Goal: Task Accomplishment & Management: Manage account settings

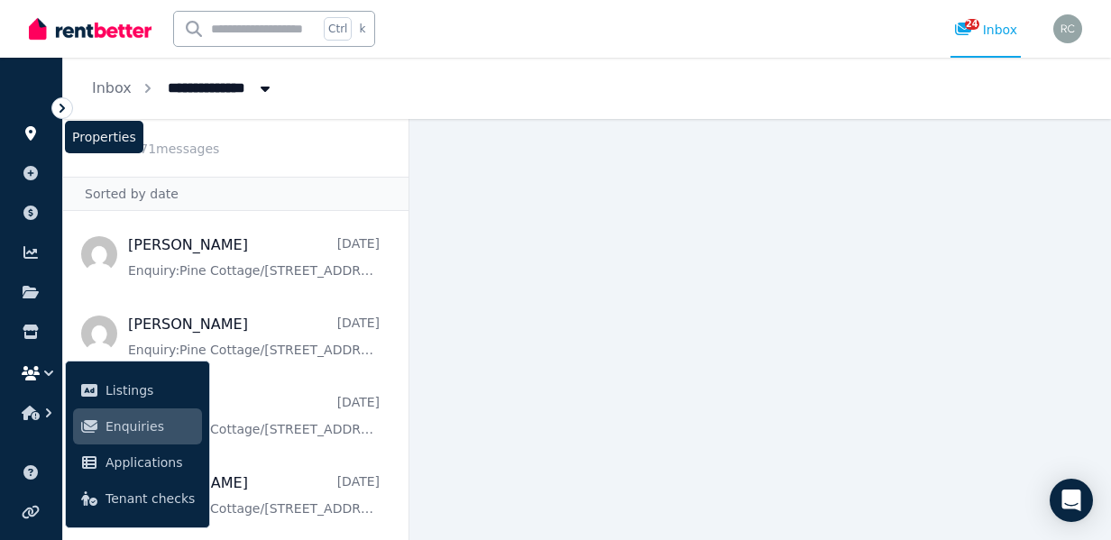
click at [34, 142] on link at bounding box center [30, 133] width 33 height 29
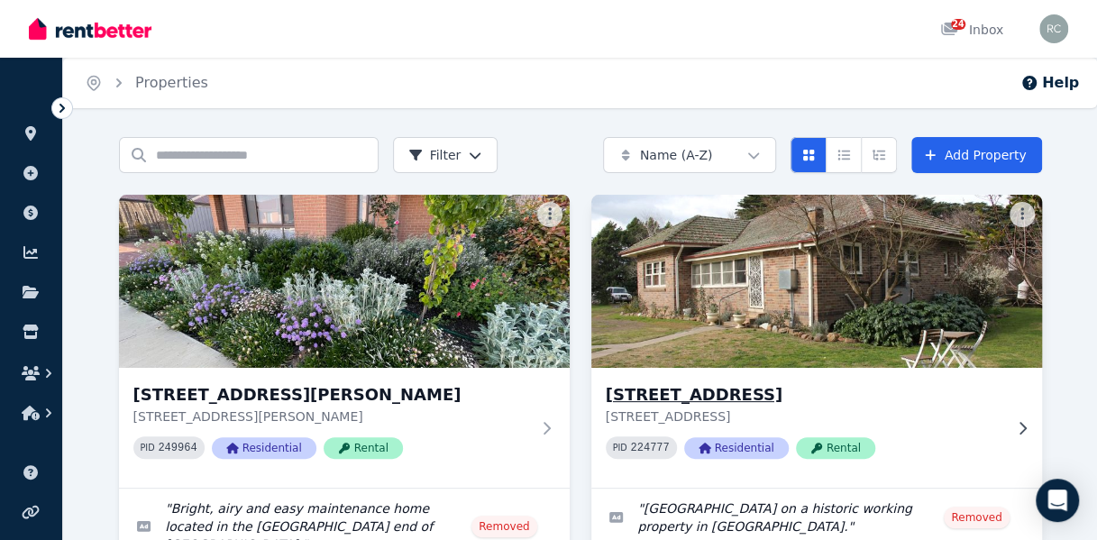
click at [855, 256] on img at bounding box center [816, 281] width 473 height 182
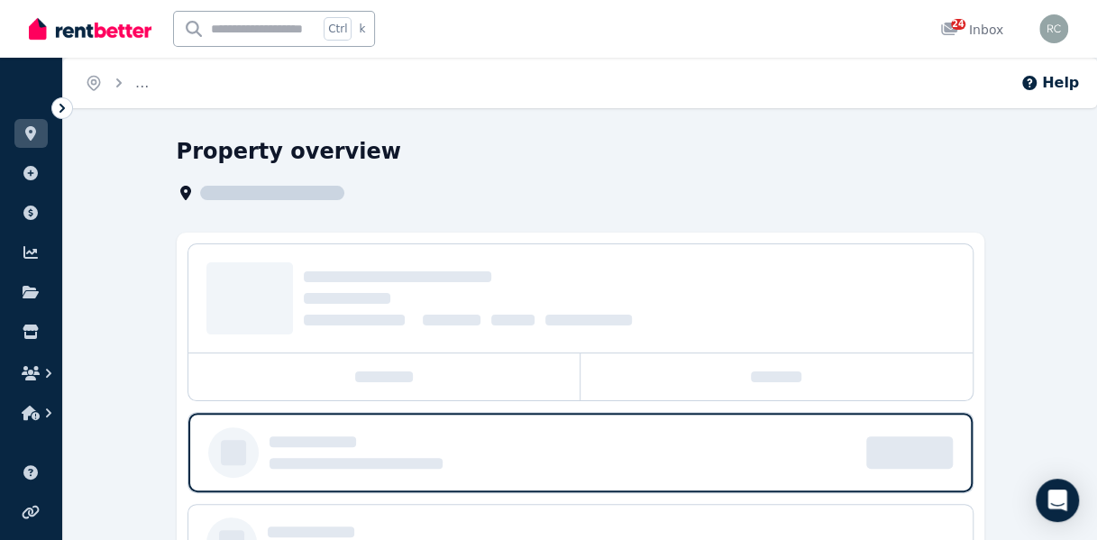
click at [855, 256] on div at bounding box center [580, 298] width 784 height 108
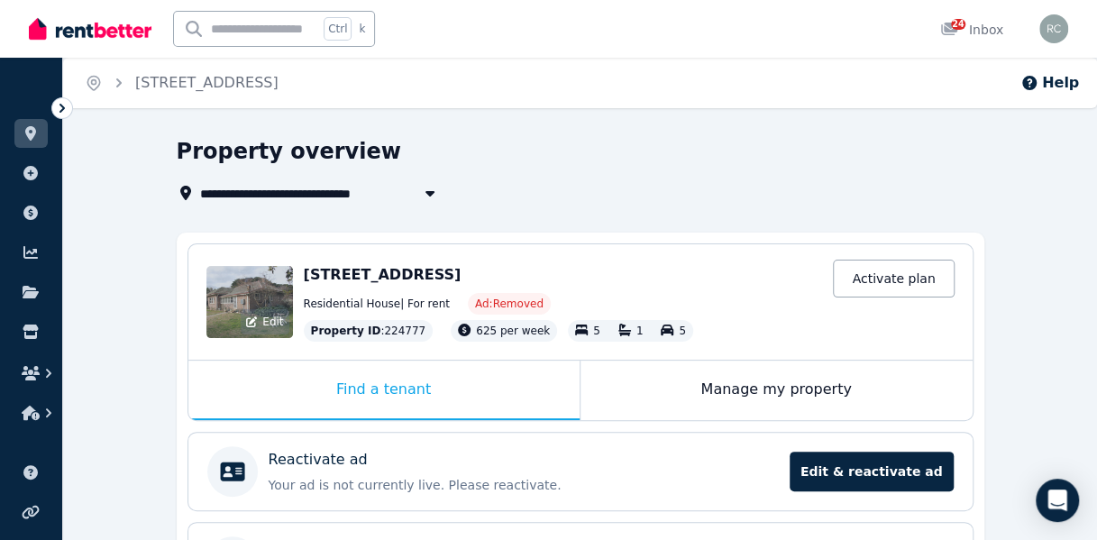
click at [249, 295] on div "Edit" at bounding box center [249, 302] width 87 height 72
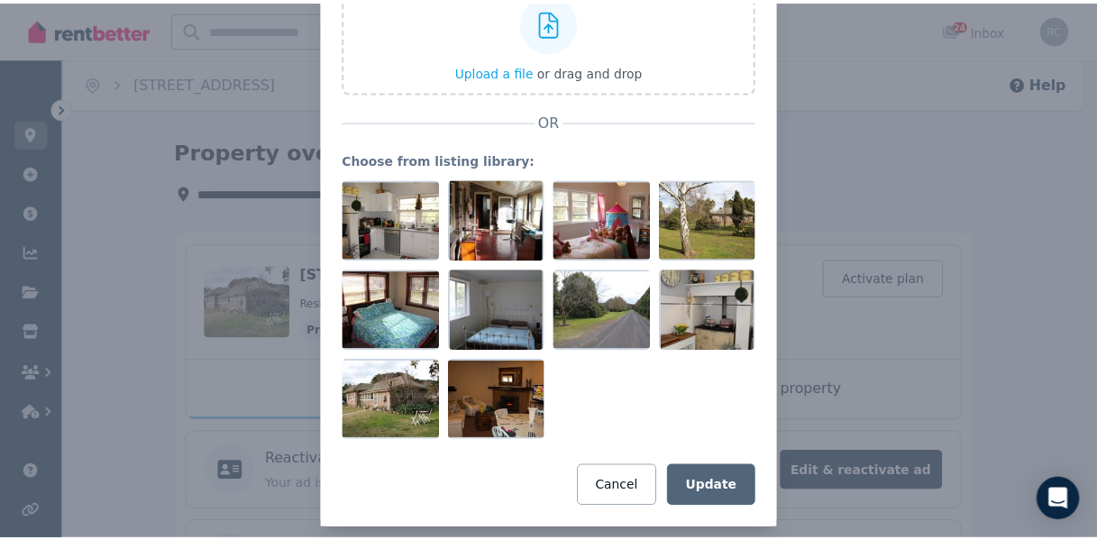
scroll to position [180, 0]
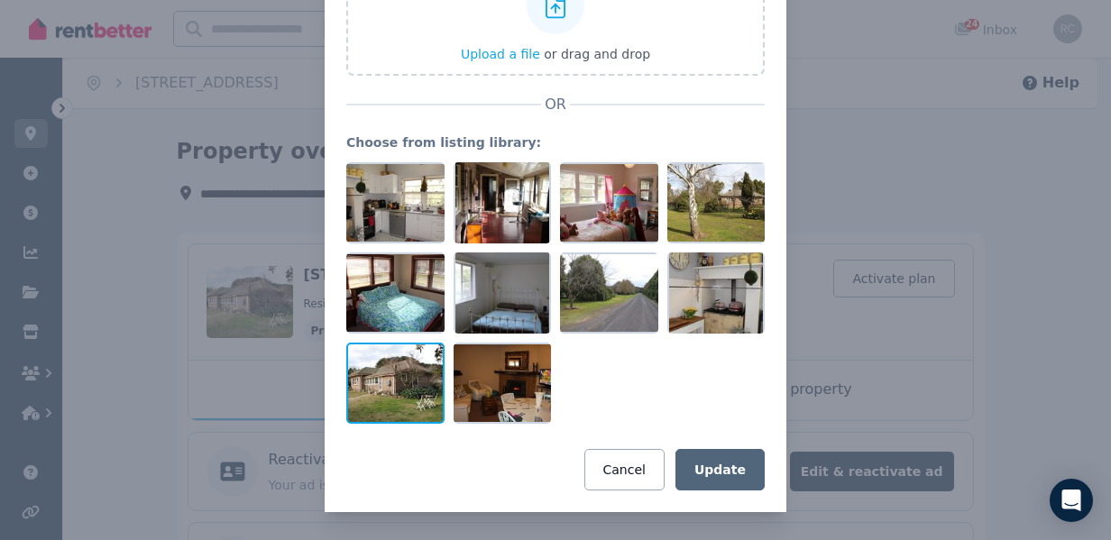
click at [358, 391] on div at bounding box center [395, 383] width 98 height 81
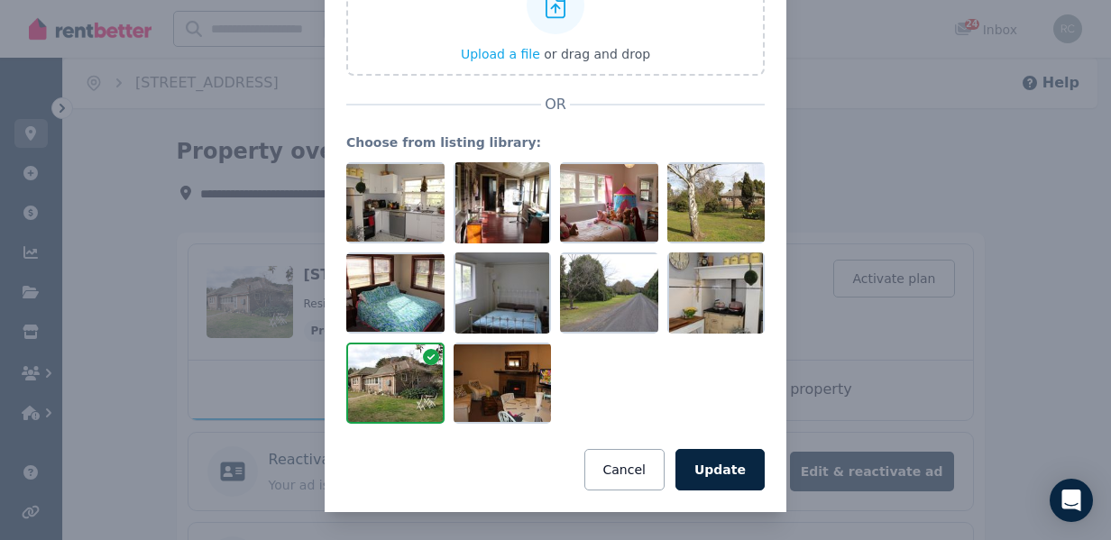
click at [359, 391] on div at bounding box center [395, 383] width 98 height 81
click at [617, 466] on button "Cancel" at bounding box center [624, 469] width 80 height 41
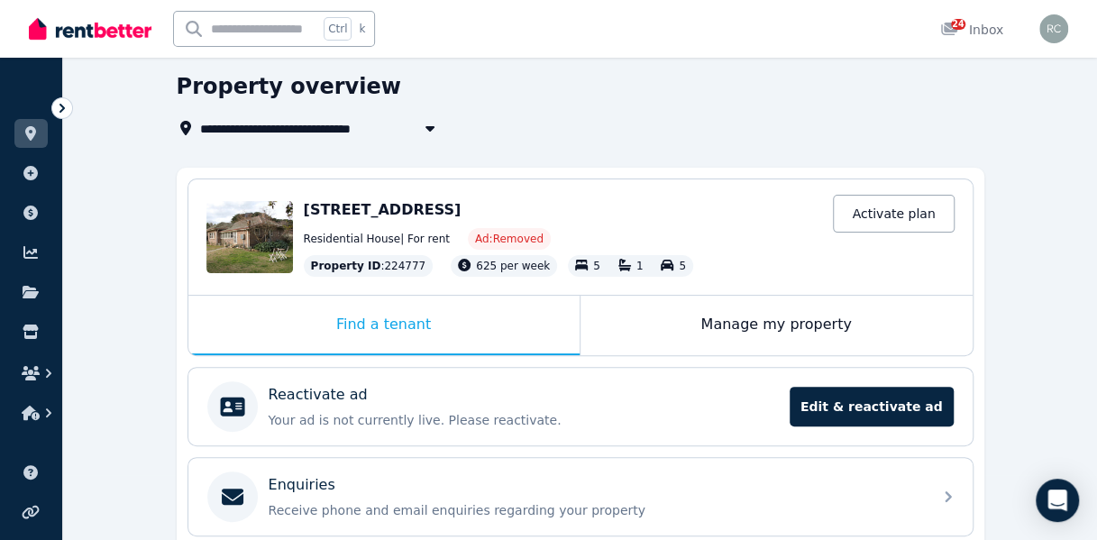
scroll to position [81, 0]
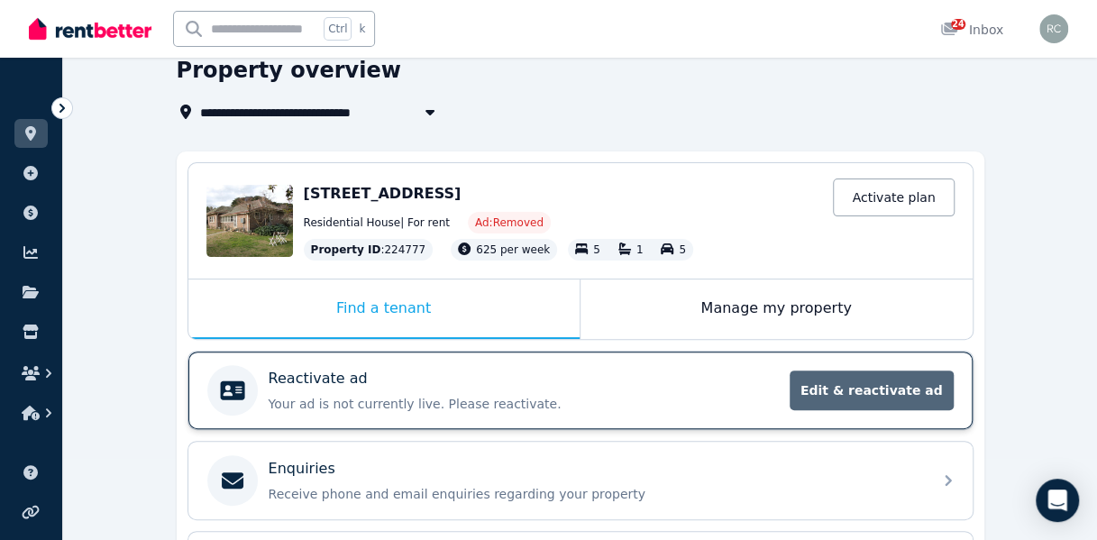
click at [858, 388] on span "Edit & reactivate ad" at bounding box center [872, 391] width 164 height 40
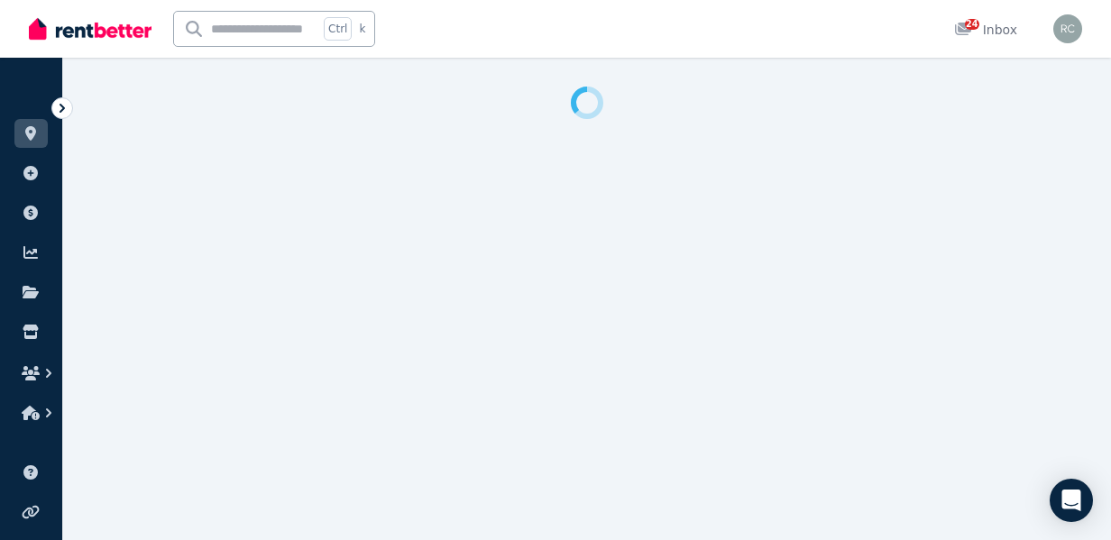
select select "***"
select select "**********"
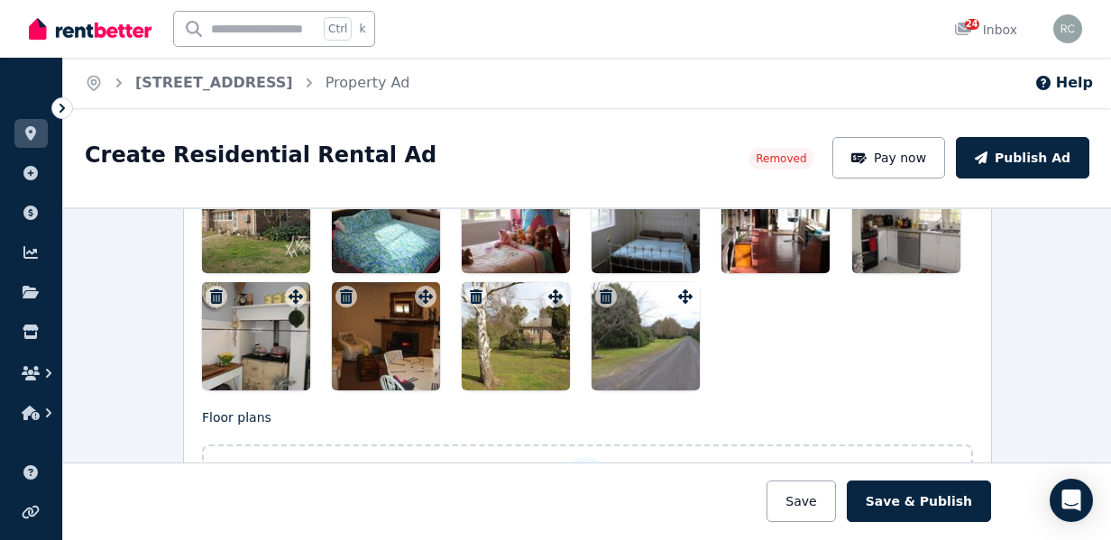
scroll to position [2143, 0]
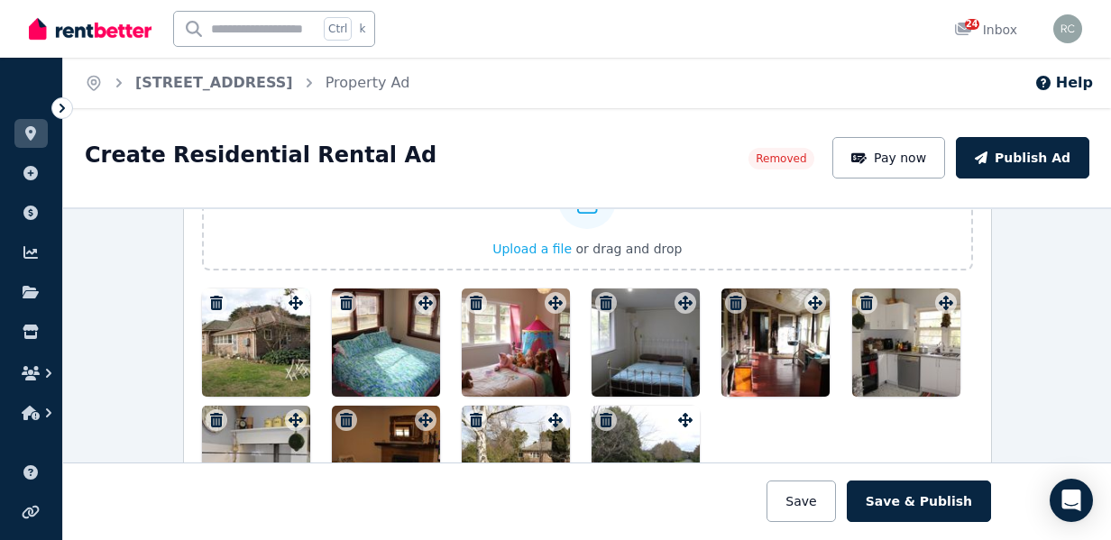
click at [262, 326] on div at bounding box center [256, 343] width 108 height 108
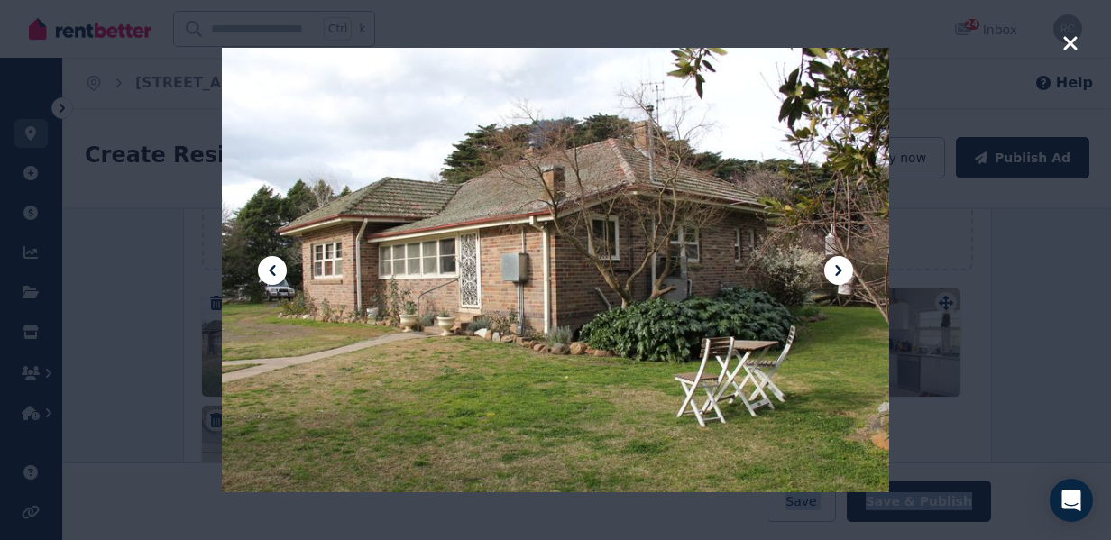
click at [262, 326] on div at bounding box center [555, 270] width 666 height 1000
click at [841, 270] on icon at bounding box center [839, 271] width 22 height 22
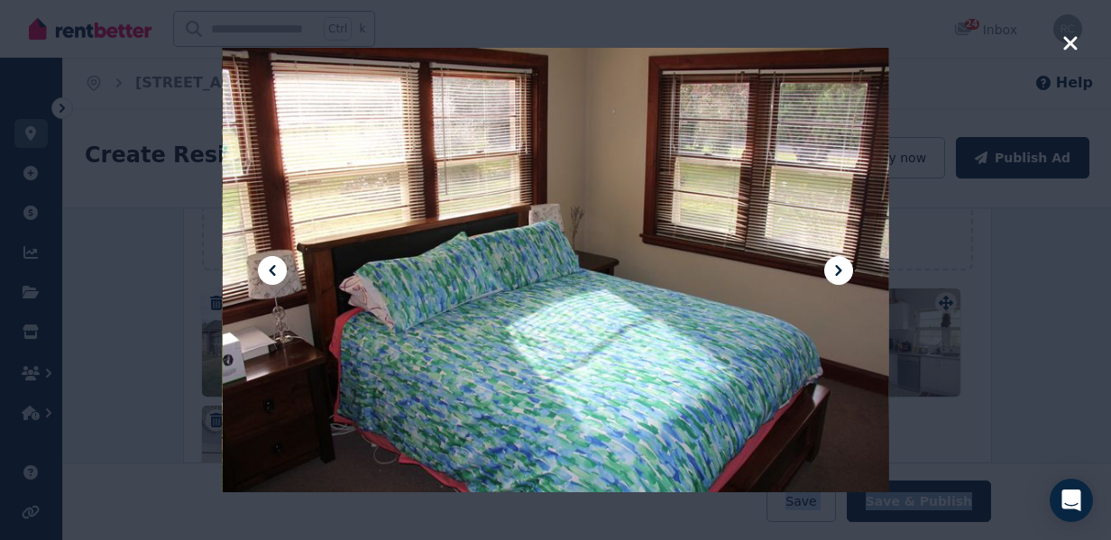
click at [1073, 39] on icon "button" at bounding box center [1070, 43] width 14 height 14
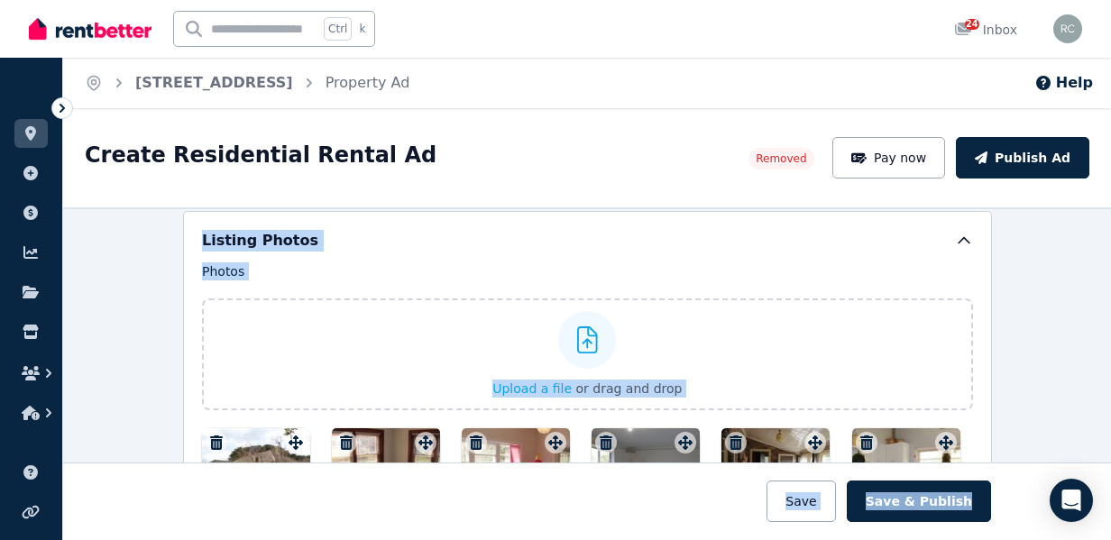
scroll to position [2244, 0]
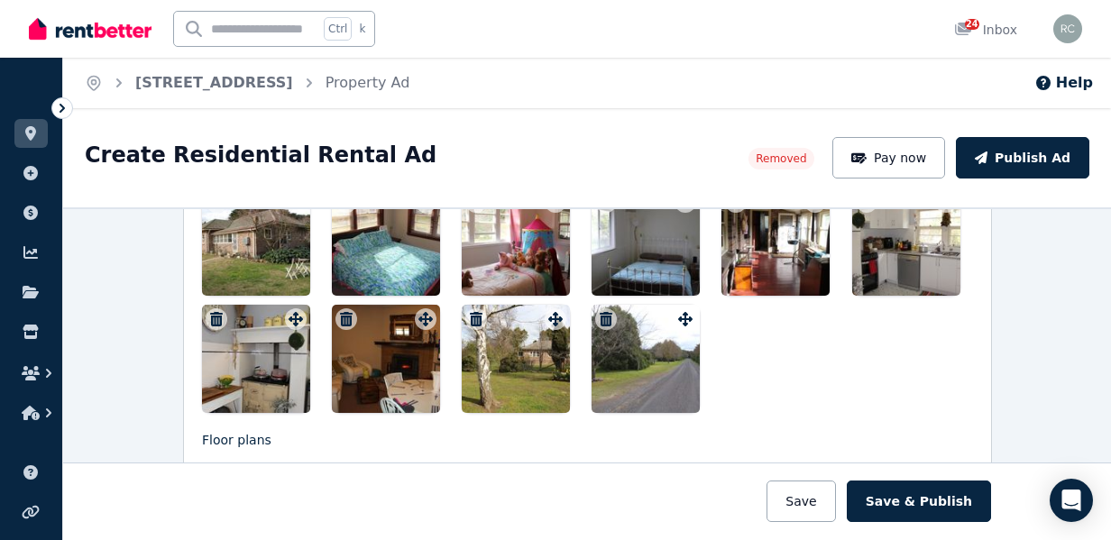
click at [261, 241] on div at bounding box center [256, 242] width 108 height 108
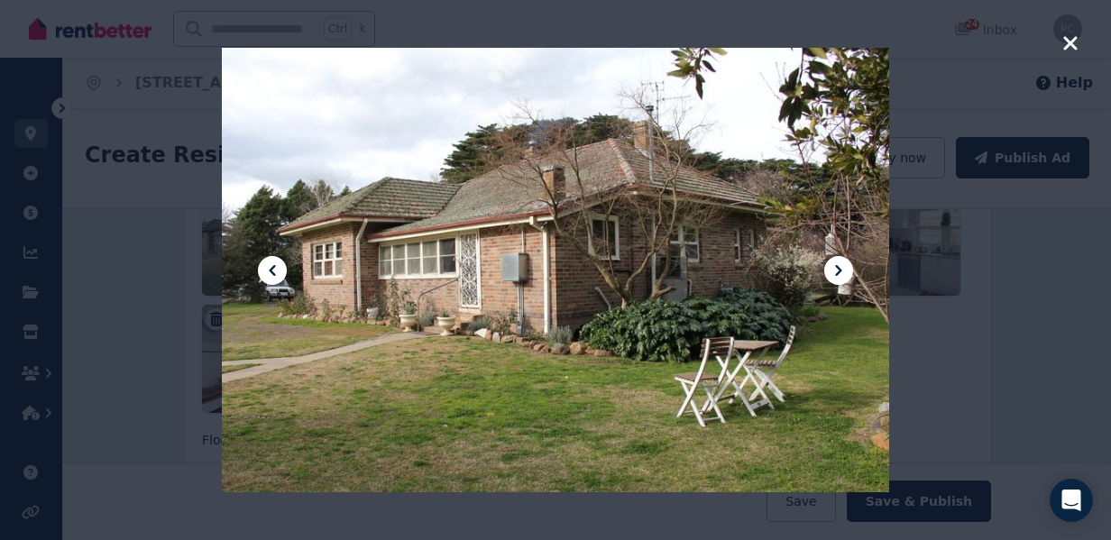
click at [1076, 41] on icon "button" at bounding box center [1070, 43] width 16 height 22
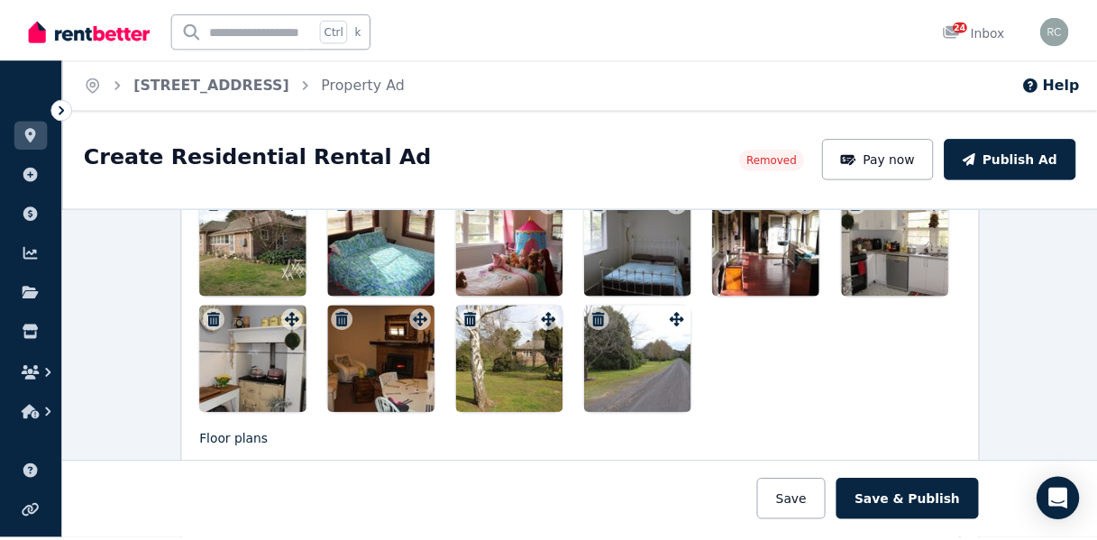
scroll to position [0, 0]
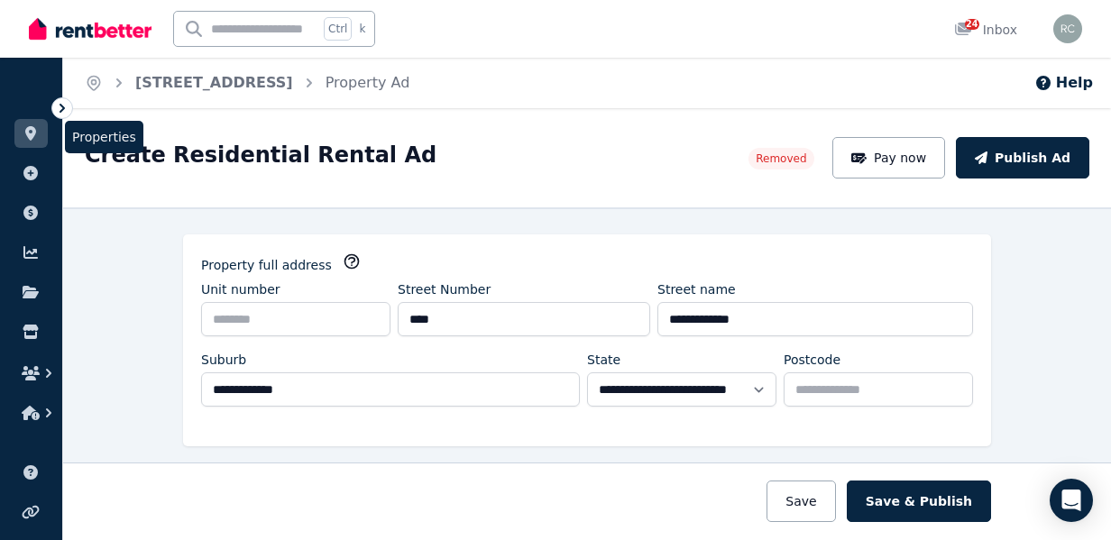
click at [20, 127] on link at bounding box center [30, 133] width 33 height 29
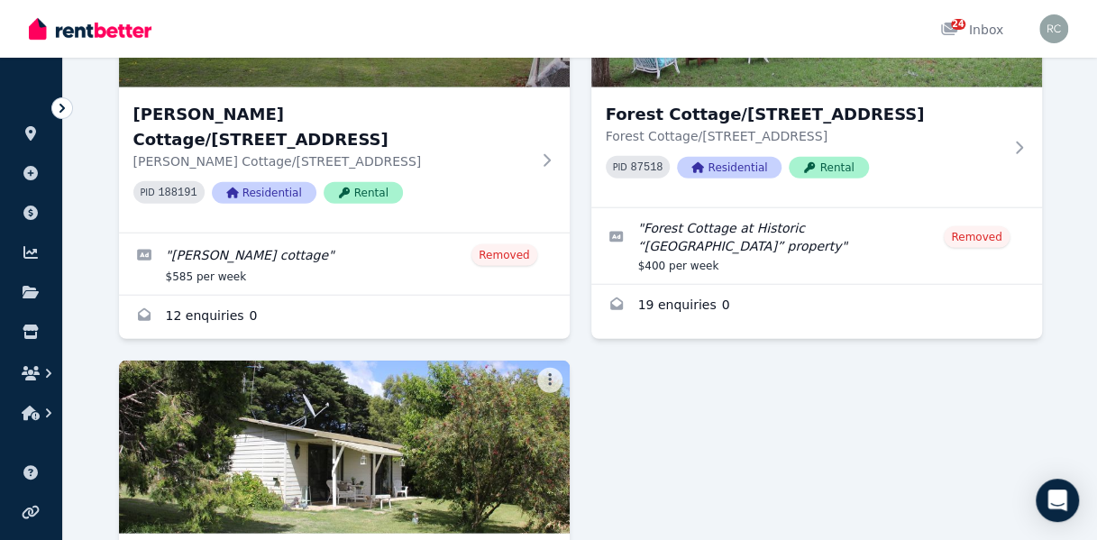
scroll to position [2193, 0]
